Goal: Transaction & Acquisition: Purchase product/service

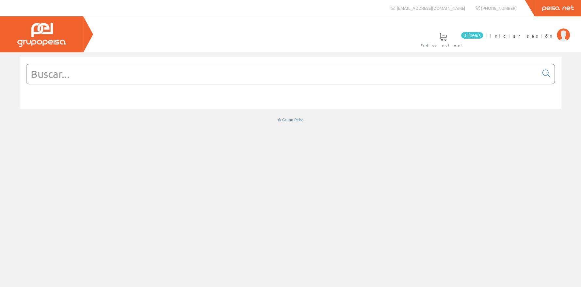
click at [61, 75] on input "text" at bounding box center [282, 74] width 512 height 20
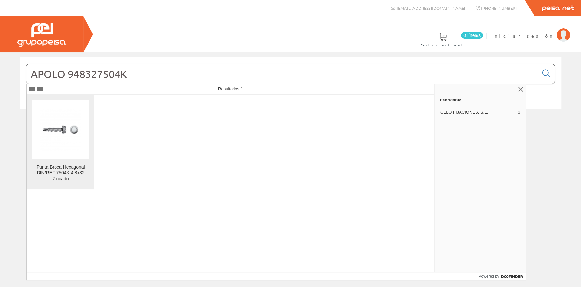
type input "APOLO 948327504K"
click at [53, 139] on img at bounding box center [60, 129] width 57 height 41
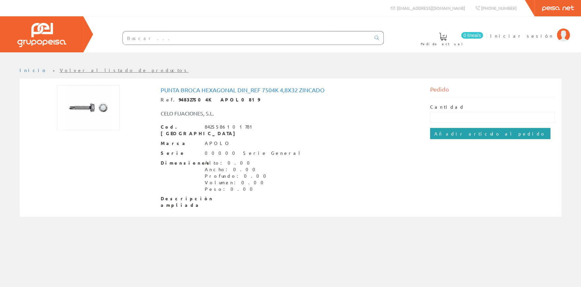
click at [474, 133] on input "Añadir artículo al pedido" at bounding box center [490, 133] width 120 height 11
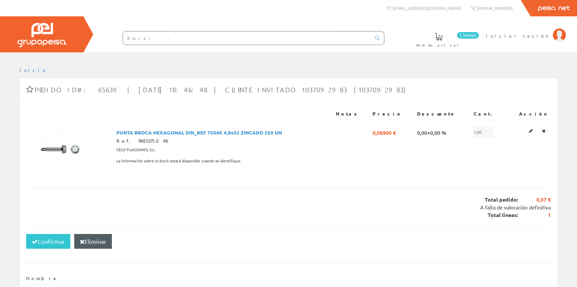
click at [128, 38] on input "text" at bounding box center [247, 37] width 248 height 13
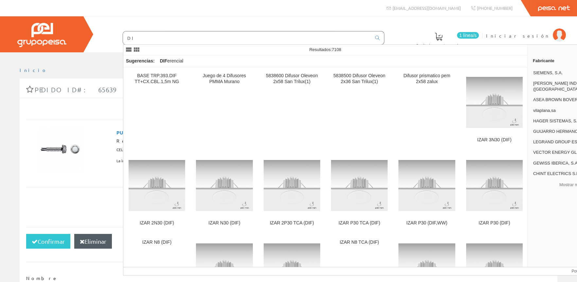
type input "D"
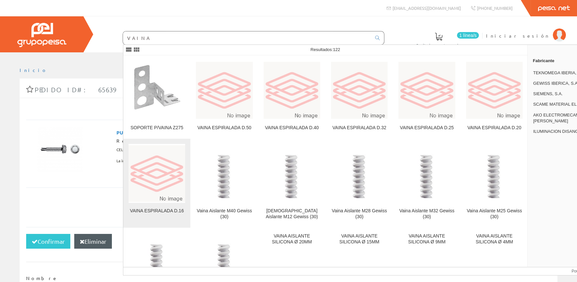
type input "VAINA"
click at [176, 191] on img at bounding box center [156, 173] width 57 height 57
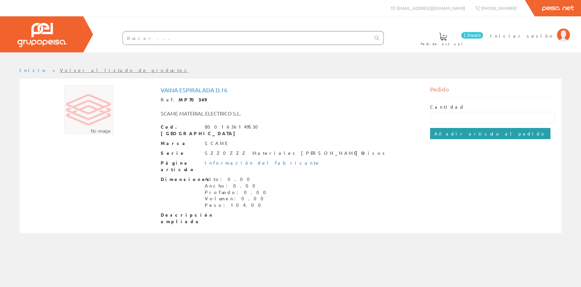
click at [464, 136] on input "Añadir artículo al pedido" at bounding box center [490, 133] width 120 height 11
click at [151, 39] on input "text" at bounding box center [247, 37] width 248 height 13
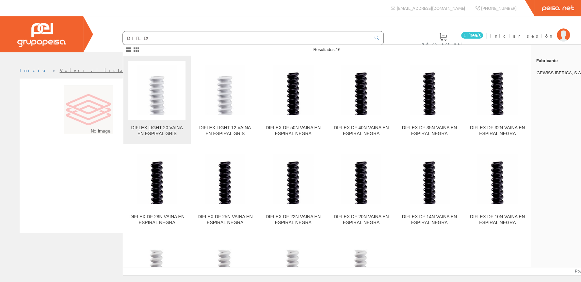
type input "DIFLEX"
click at [169, 121] on link "DIFLEX LIGHT 20 VAINA EN ESPIRAL GRIS" at bounding box center [157, 100] width 68 height 89
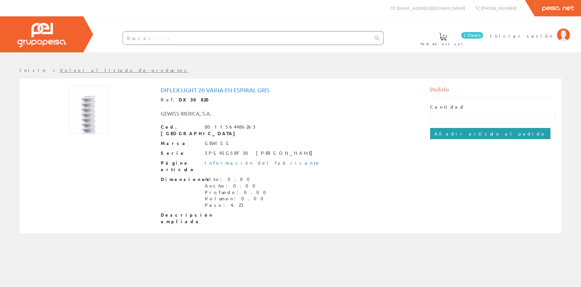
click at [472, 136] on input "Añadir artículo al pedido" at bounding box center [490, 133] width 120 height 11
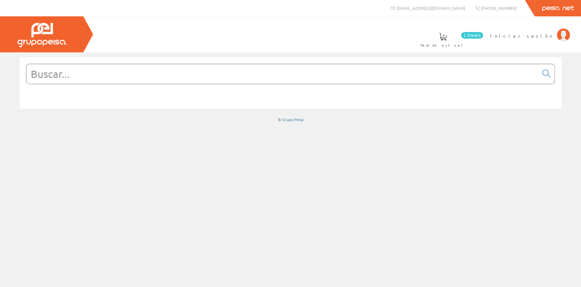
click at [67, 75] on input "text" at bounding box center [282, 74] width 512 height 20
